Goal: Transaction & Acquisition: Obtain resource

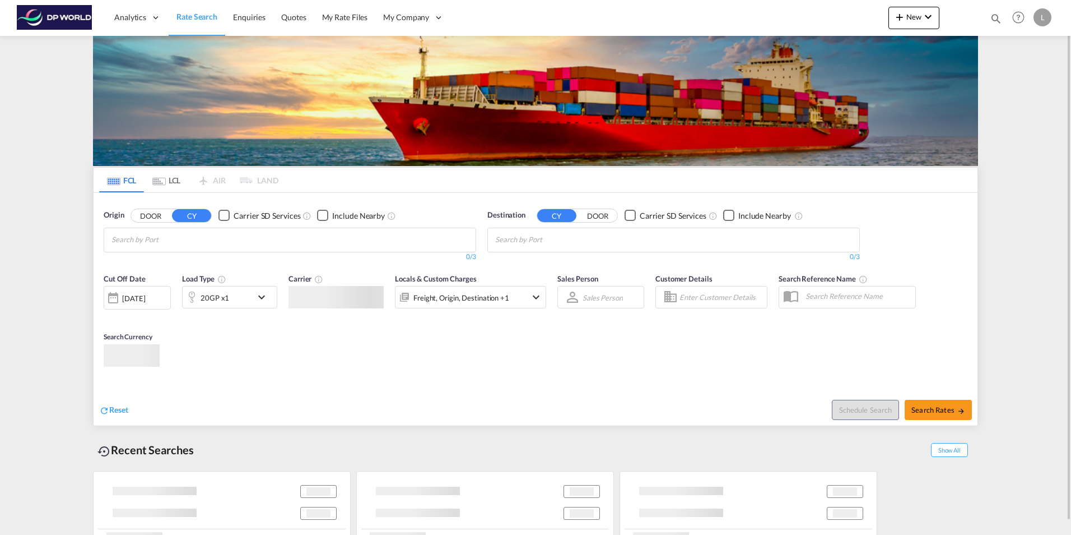
click at [169, 240] on input "Chips input." at bounding box center [165, 240] width 106 height 18
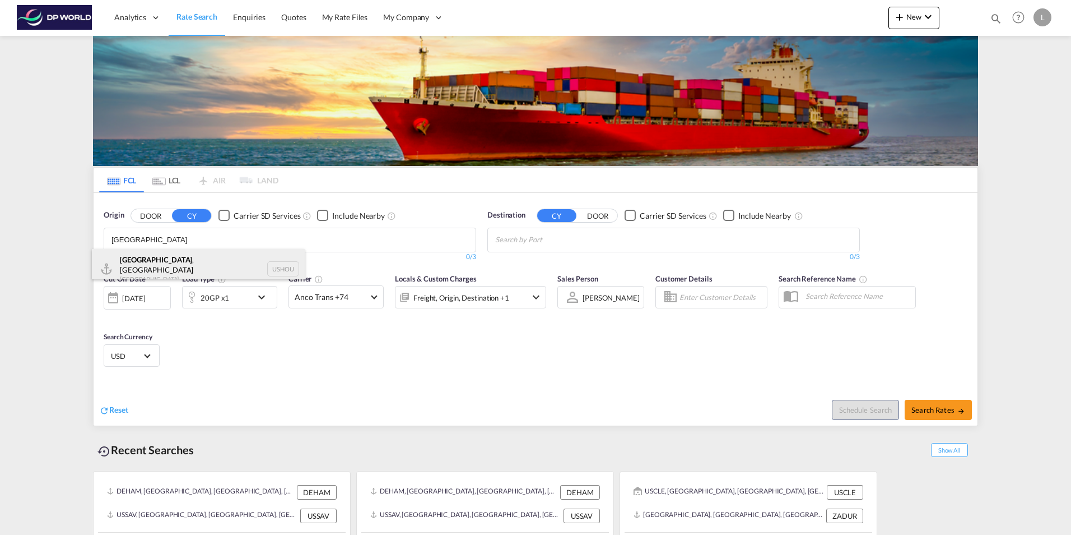
type input "[GEOGRAPHIC_DATA]"
click at [190, 263] on div "[GEOGRAPHIC_DATA] , [GEOGRAPHIC_DATA] [GEOGRAPHIC_DATA] USHOU" at bounding box center [198, 269] width 213 height 40
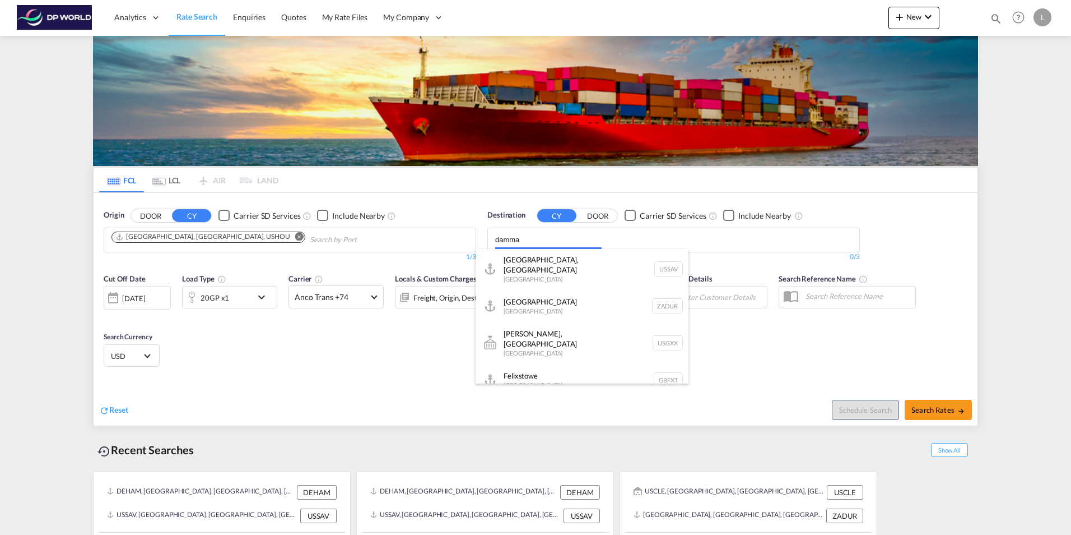
type input "damma"
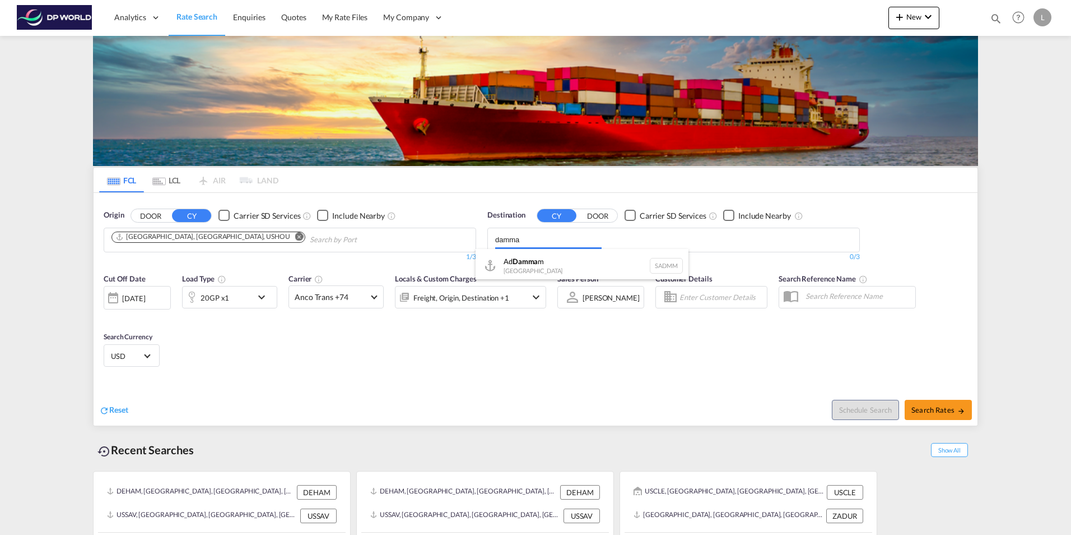
click at [526, 240] on body "Analytics Dashboard Rate Search Enquiries Quotes My Rate Files My Company" at bounding box center [535, 267] width 1071 height 535
click at [558, 265] on div "Ad Damma m [GEOGRAPHIC_DATA] [GEOGRAPHIC_DATA]" at bounding box center [582, 266] width 213 height 34
click at [242, 292] on div "20GP x1" at bounding box center [217, 297] width 69 height 22
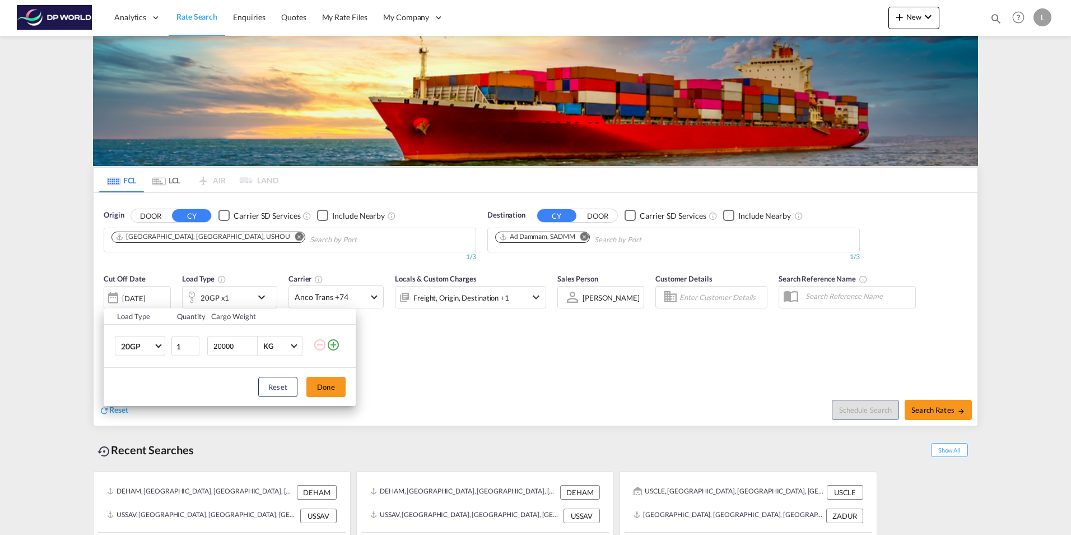
click at [940, 410] on div "Load Type Quantity Cargo Weight 20GP 20GP 40GP 40HC 45HC 20RE 40RE 40HR 20OT 40…" at bounding box center [535, 267] width 1071 height 535
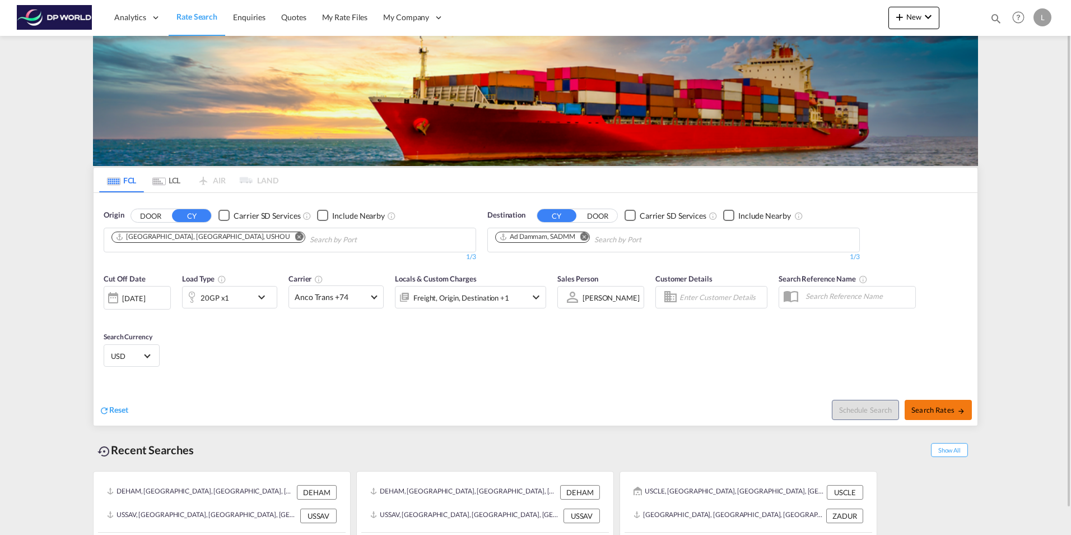
click at [939, 409] on span "Search Rates" at bounding box center [939, 409] width 54 height 9
type input "USHOU to SADMM / [DATE]"
